Goal: Check status: Check status

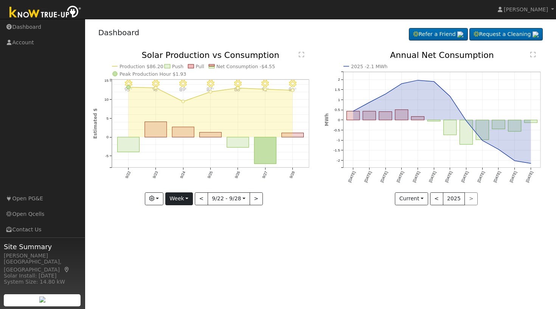
click at [186, 198] on button "Week" at bounding box center [179, 198] width 28 height 13
click at [188, 257] on link "Custom" at bounding box center [192, 257] width 53 height 11
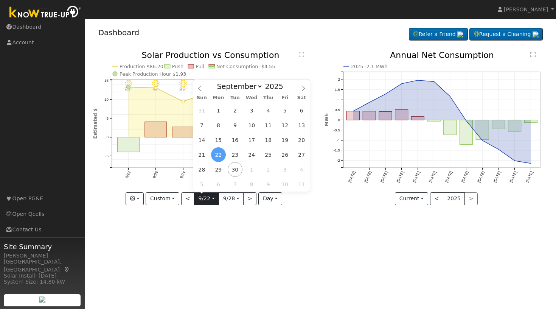
click at [212, 199] on input "[DATE]" at bounding box center [206, 199] width 24 height 12
select select "3"
click at [220, 128] on span "7" at bounding box center [218, 125] width 15 height 15
type input "[DATE]"
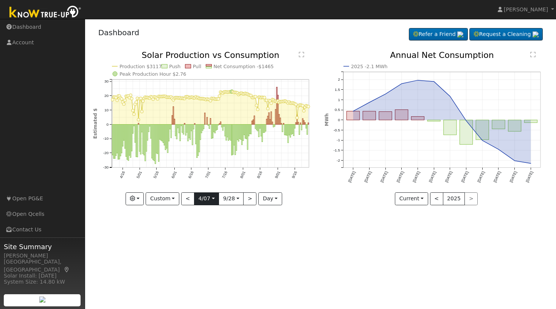
click at [212, 199] on input "[DATE]" at bounding box center [206, 199] width 24 height 12
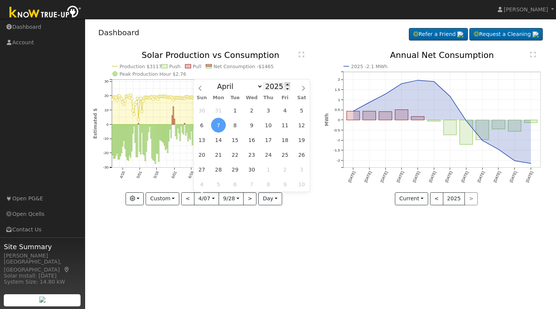
click at [288, 85] on span at bounding box center [287, 84] width 5 height 4
click at [287, 87] on span at bounding box center [287, 88] width 5 height 4
type input "2024"
click at [220, 141] on span "15" at bounding box center [218, 139] width 15 height 15
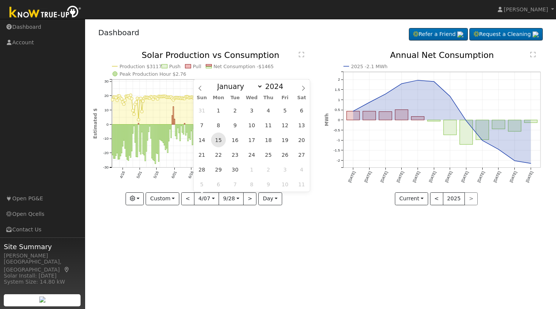
type input "[DATE]"
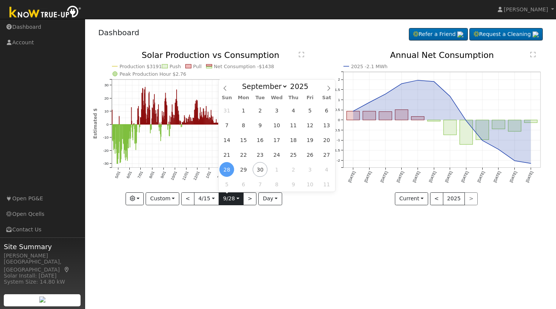
click at [238, 200] on input "[DATE]" at bounding box center [231, 199] width 24 height 12
click at [312, 84] on span at bounding box center [312, 84] width 5 height 4
click at [311, 86] on span at bounding box center [312, 84] width 5 height 4
click at [311, 90] on span at bounding box center [312, 88] width 5 height 4
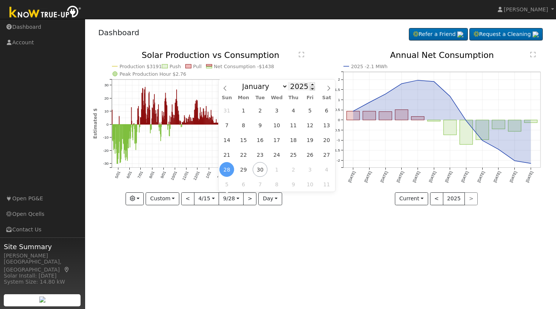
click at [311, 90] on span at bounding box center [312, 88] width 5 height 4
type input "2024"
click at [246, 169] on span "30" at bounding box center [243, 169] width 15 height 15
type input "[DATE]"
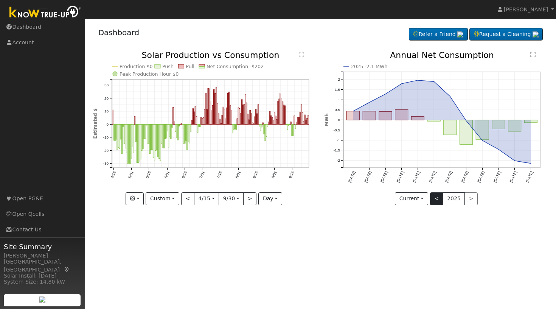
click at [438, 197] on button "<" at bounding box center [436, 198] width 13 height 13
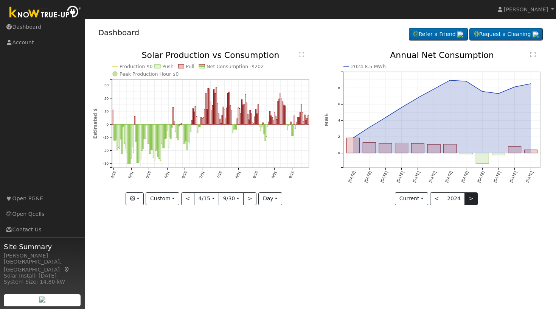
click at [470, 196] on button ">" at bounding box center [471, 198] width 13 height 13
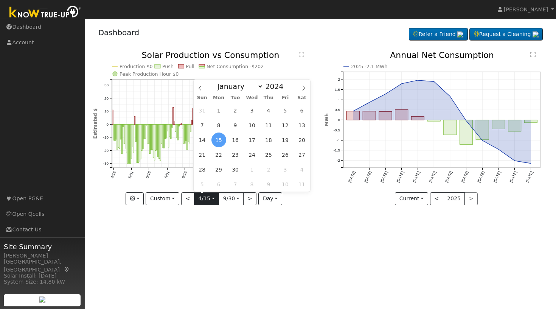
click at [213, 201] on input "[DATE]" at bounding box center [206, 199] width 24 height 12
click at [287, 83] on span at bounding box center [287, 84] width 5 height 4
type input "2025"
click at [219, 124] on span "7" at bounding box center [219, 125] width 15 height 15
type input "[DATE]"
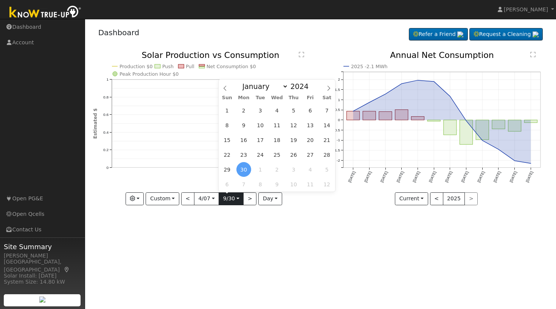
click at [239, 199] on input "[DATE]" at bounding box center [231, 199] width 24 height 12
click at [312, 84] on span at bounding box center [312, 84] width 5 height 4
type input "2025"
click at [260, 171] on span "30" at bounding box center [260, 169] width 15 height 15
type input "[DATE]"
